Goal: Information Seeking & Learning: Learn about a topic

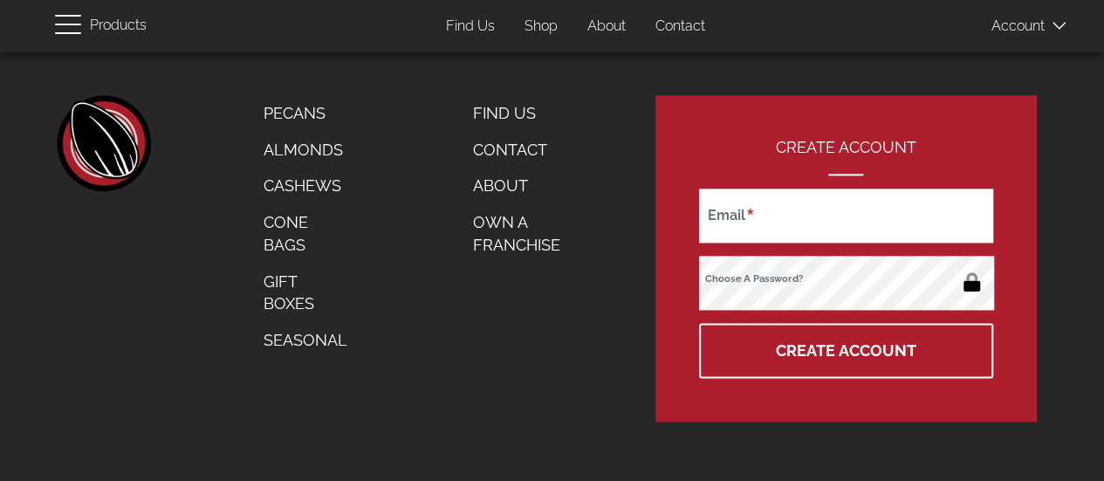
scroll to position [1061, 0]
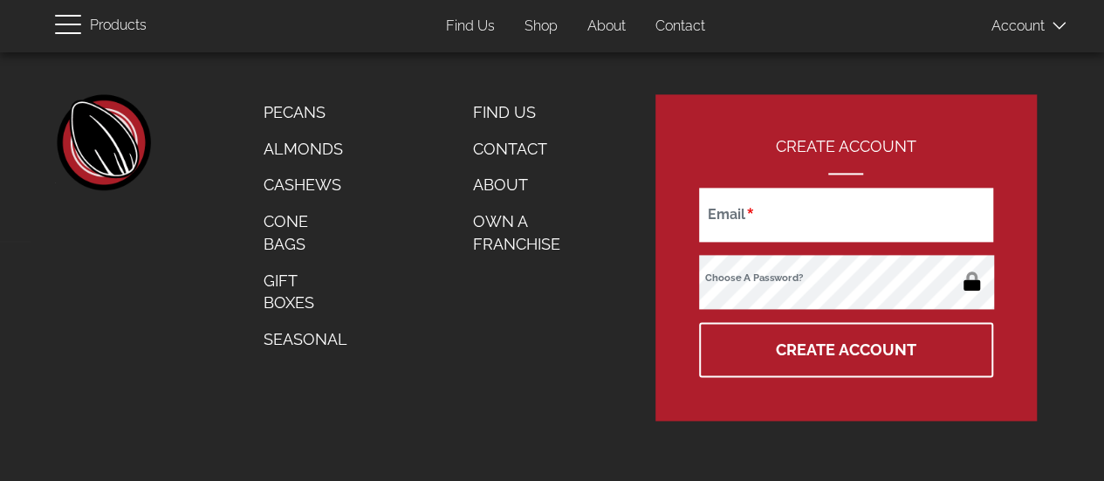
click at [503, 181] on link "About" at bounding box center [530, 185] width 140 height 37
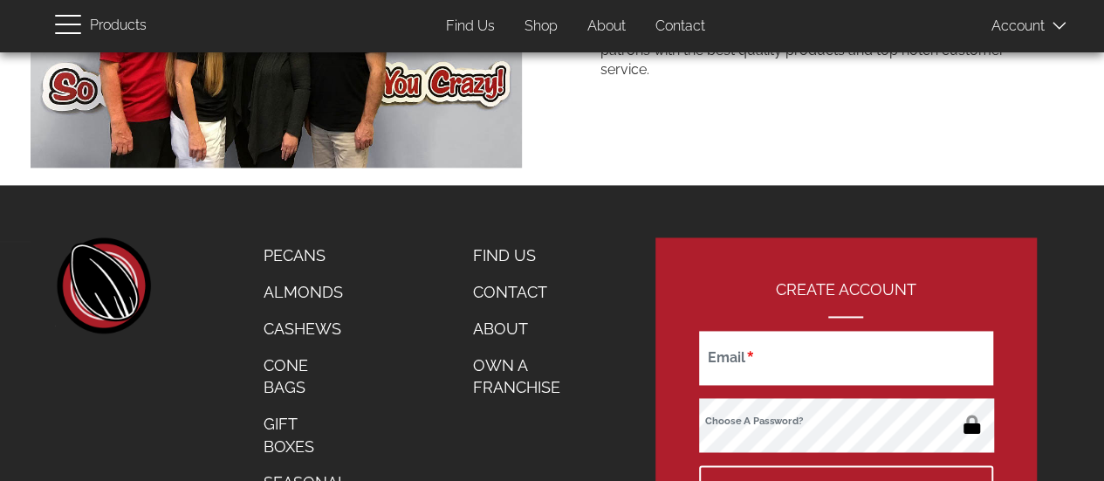
scroll to position [1289, 0]
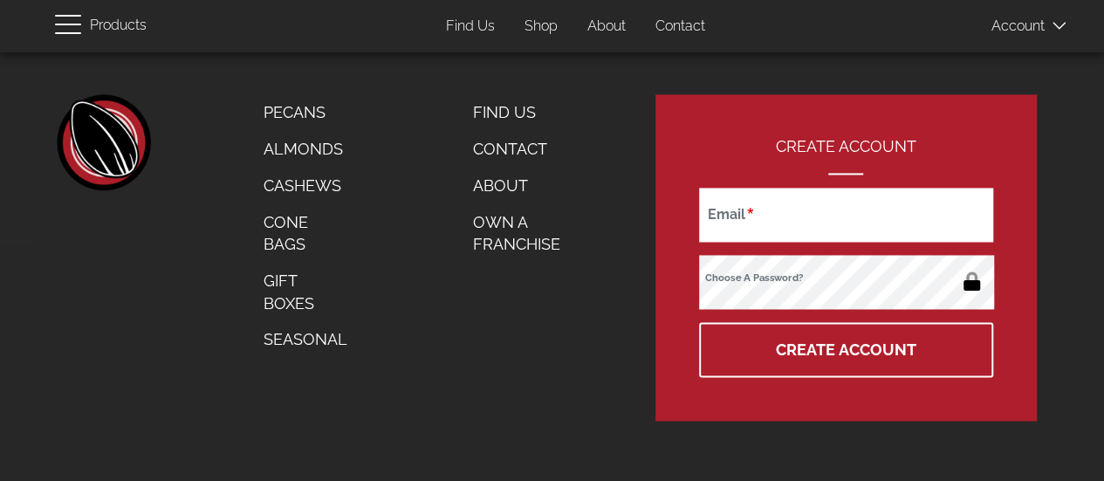
drag, startPoint x: 1116, startPoint y: 125, endPoint x: 1116, endPoint y: 521, distance: 396.1
click at [67, 22] on span "button" at bounding box center [72, 23] width 35 height 21
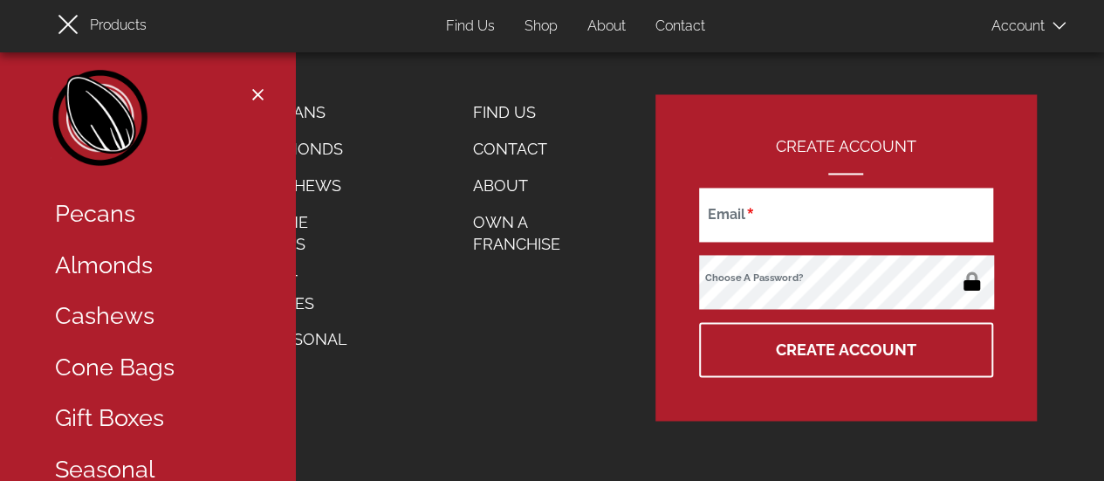
scroll to position [14, 0]
